Goal: Find specific page/section: Find specific page/section

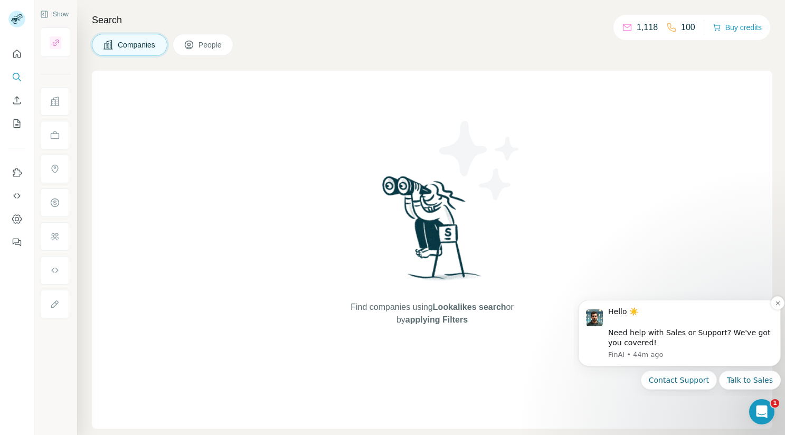
click at [666, 341] on div "Hello ☀️ ​ Need help with Sales or Support? We've got you covered!" at bounding box center [691, 327] width 165 height 41
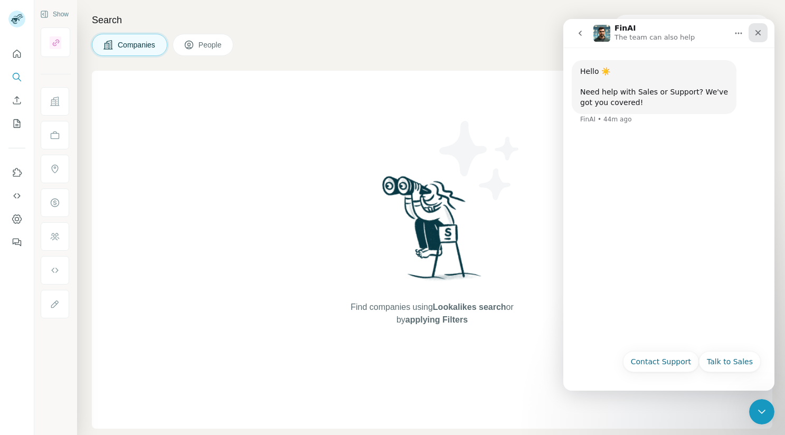
click at [757, 33] on icon "Close" at bounding box center [758, 33] width 8 height 8
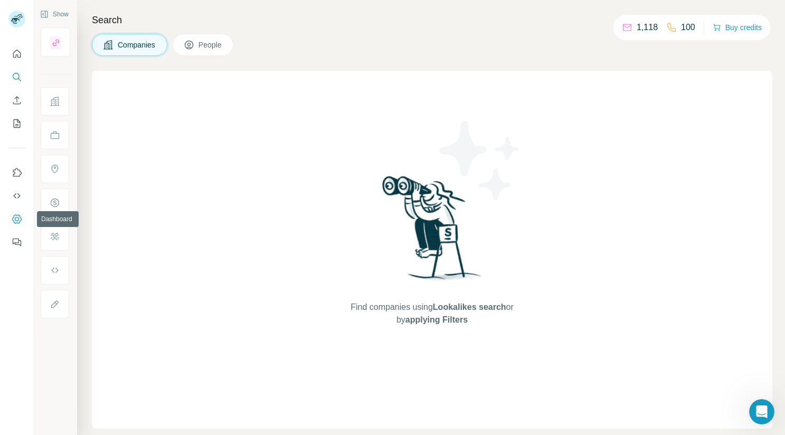
click at [16, 220] on icon "Dashboard" at bounding box center [17, 219] width 11 height 11
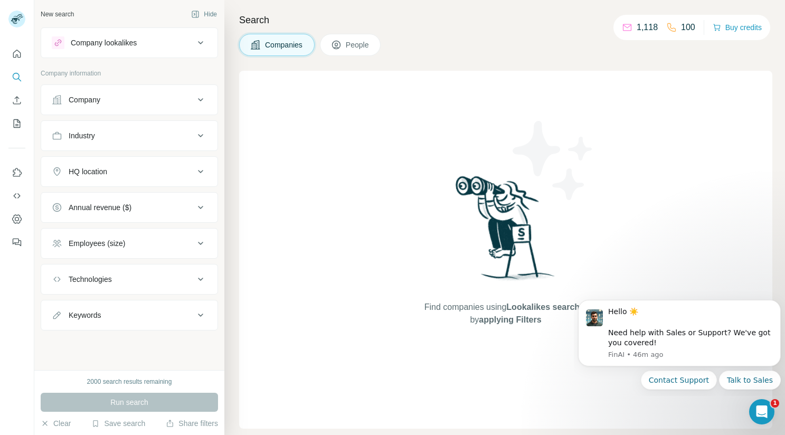
click at [118, 250] on button "Employees (size)" at bounding box center [129, 243] width 176 height 25
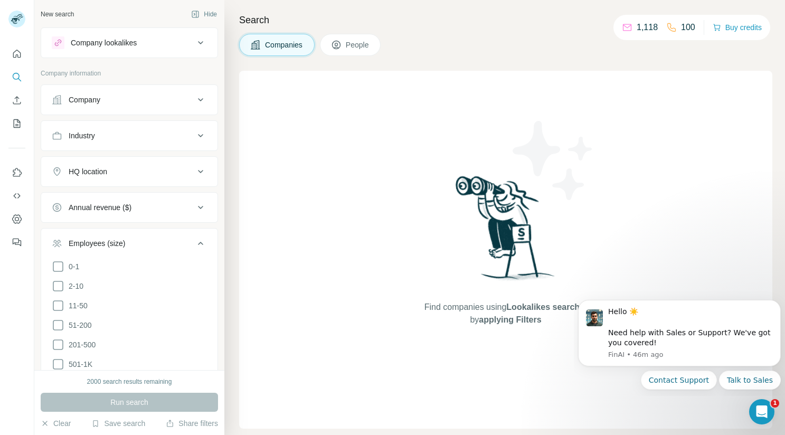
click at [118, 250] on button "Employees (size)" at bounding box center [129, 246] width 176 height 30
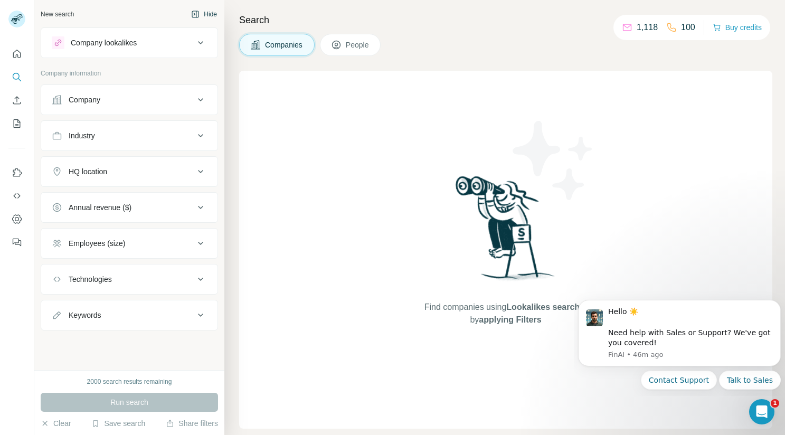
click at [214, 15] on button "Hide" at bounding box center [204, 14] width 41 height 16
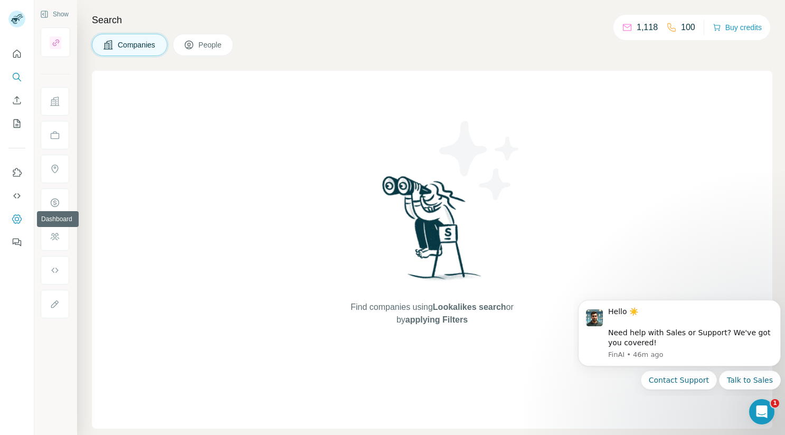
click at [20, 220] on icon "Dashboard" at bounding box center [17, 219] width 11 height 11
